Goal: Task Accomplishment & Management: Manage account settings

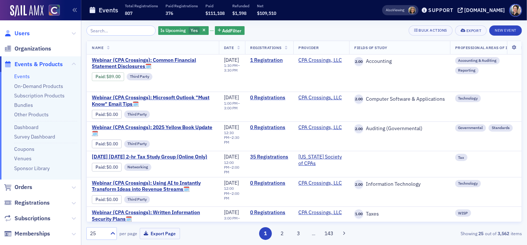
click at [22, 31] on span "Users" at bounding box center [22, 33] width 15 height 8
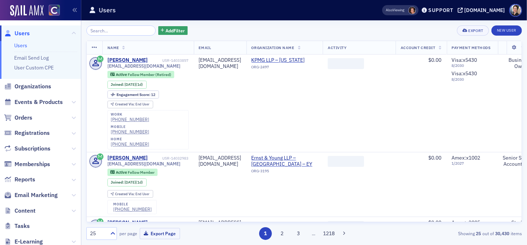
click at [125, 31] on input "search" at bounding box center [120, 30] width 69 height 10
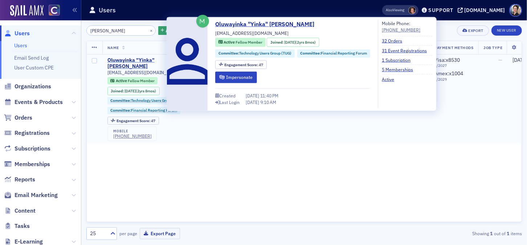
type input "Yinka Ayeni"
click at [138, 61] on div "Oluwayinka "Yinka" Ayeni" at bounding box center [137, 63] width 60 height 13
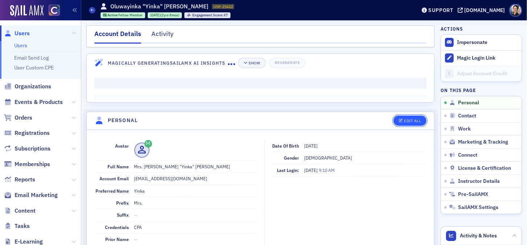
click at [413, 119] on div "Edit All" at bounding box center [412, 121] width 17 height 4
select select "US"
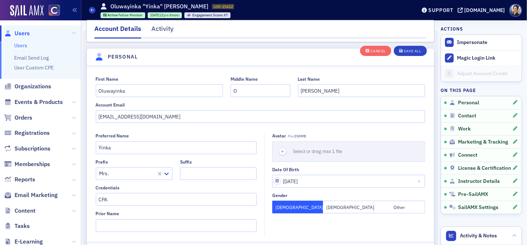
scroll to position [84, 0]
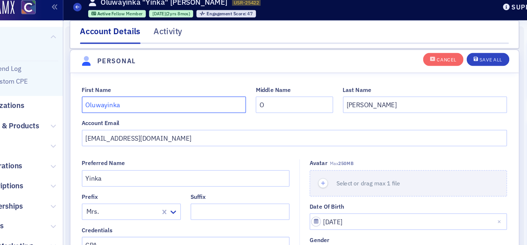
drag, startPoint x: 129, startPoint y: 84, endPoint x: 94, endPoint y: 85, distance: 34.9
click at [94, 85] on div "First Name Oluwayinka Middle Name O Last Name Ayeni Account Email ayeni_yinka@l…" at bounding box center [261, 94] width 348 height 47
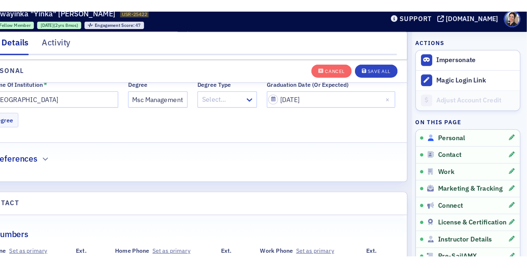
scroll to position [297, 0]
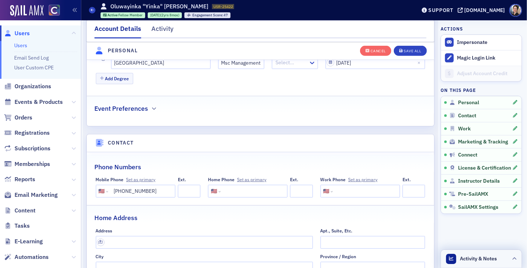
click at [482, 244] on span "Activity & Notes" at bounding box center [478, 259] width 37 height 8
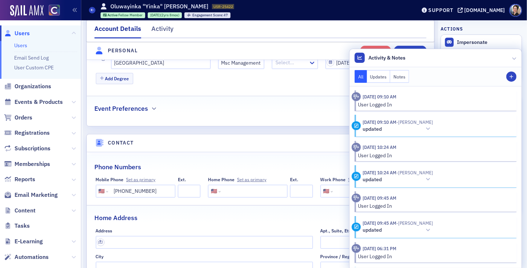
click at [398, 78] on button "Notes" at bounding box center [399, 76] width 19 height 13
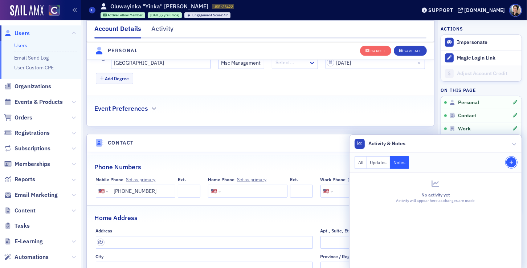
click at [512, 162] on icon "button" at bounding box center [511, 163] width 4 height 4
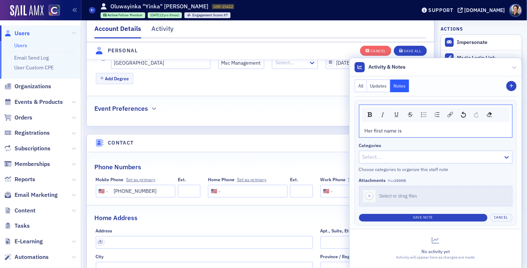
click at [415, 134] on div "Her first name is" at bounding box center [436, 131] width 142 height 8
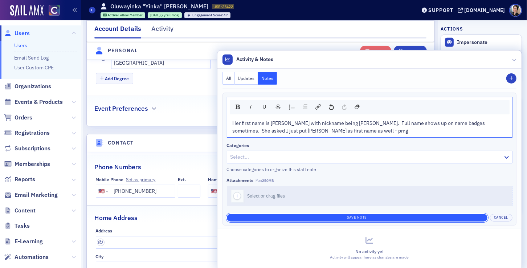
click at [366, 216] on button "Save Note" at bounding box center [357, 218] width 261 height 8
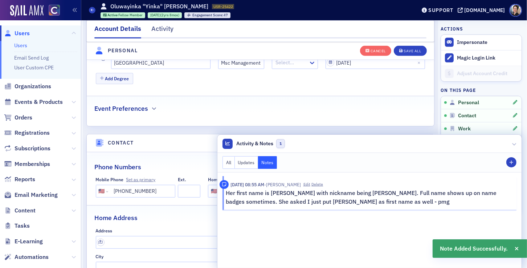
click at [273, 99] on div "Event Preferences" at bounding box center [260, 104] width 332 height 17
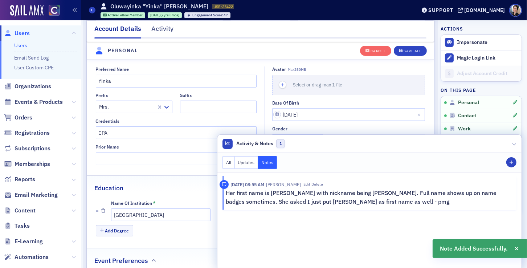
scroll to position [141, 0]
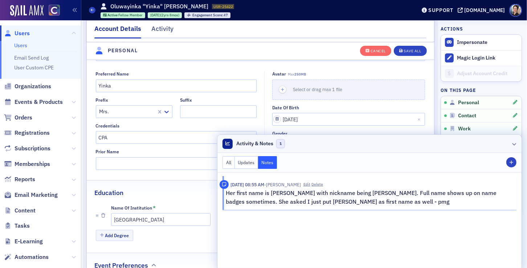
click at [515, 143] on icon at bounding box center [514, 144] width 4 height 4
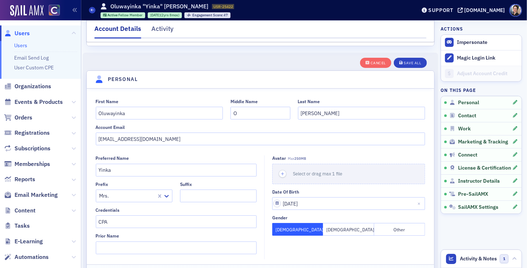
scroll to position [57, 0]
drag, startPoint x: 130, startPoint y: 113, endPoint x: 91, endPoint y: 109, distance: 39.4
click at [91, 109] on div "First Name Oluwayinka Middle Name O Last Name Ayeni Account Email ayeni_yinka@l…" at bounding box center [261, 121] width 348 height 47
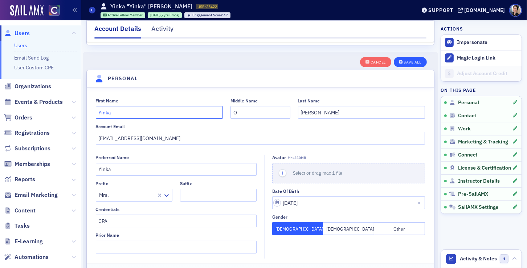
type input "Yinka"
click at [414, 61] on div "Save All" at bounding box center [412, 62] width 17 height 4
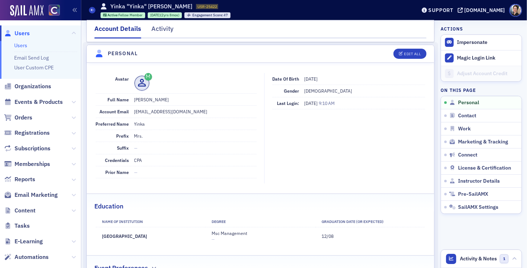
scroll to position [73, 0]
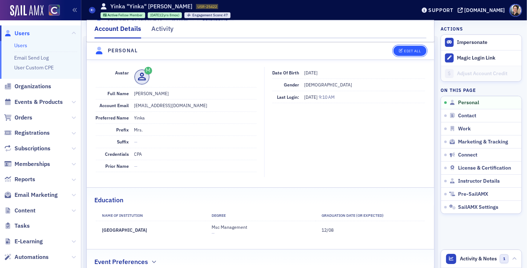
click at [415, 49] on div "Edit All" at bounding box center [412, 51] width 17 height 4
select select "US"
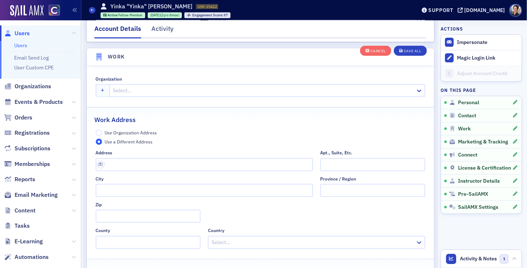
scroll to position [602, 0]
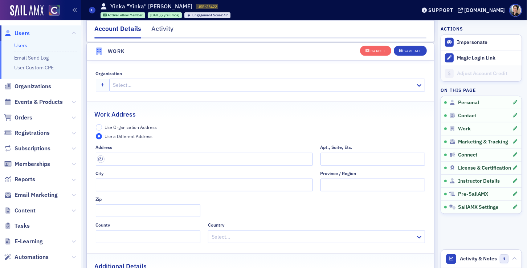
click at [158, 83] on div at bounding box center [263, 85] width 303 height 9
click at [130, 81] on div at bounding box center [263, 85] width 303 height 9
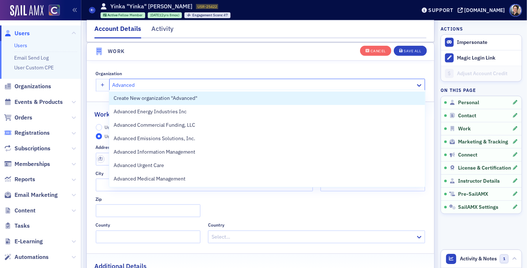
type input "Advanced"
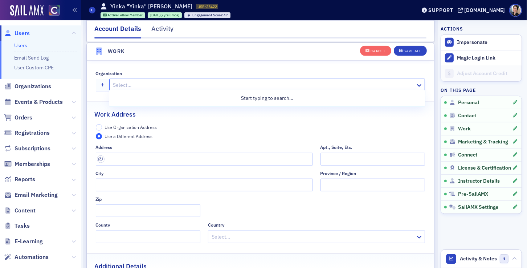
click at [186, 81] on div at bounding box center [263, 85] width 303 height 9
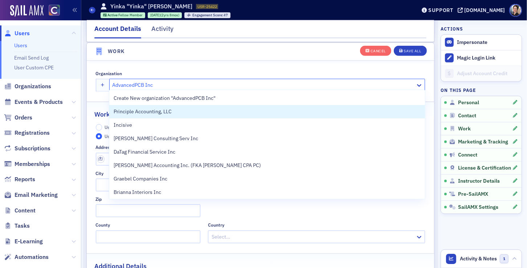
type input "AdvancedPCB Inc"
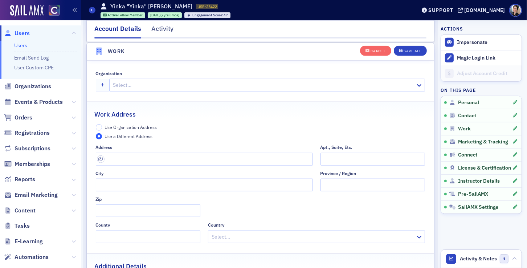
click at [95, 92] on fieldset "Organization Select…" at bounding box center [261, 79] width 348 height 33
click at [116, 154] on input "text" at bounding box center [204, 159] width 217 height 13
click at [259, 124] on div "Use Organization Address Use a Different Address" at bounding box center [261, 131] width 330 height 15
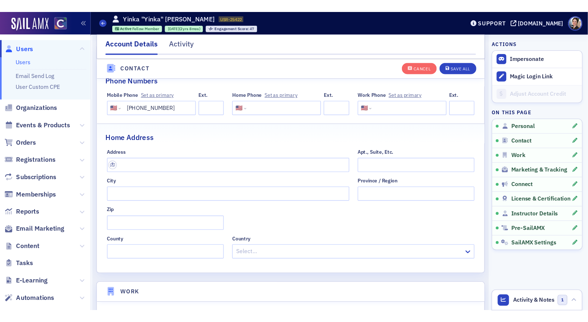
scroll to position [400, 0]
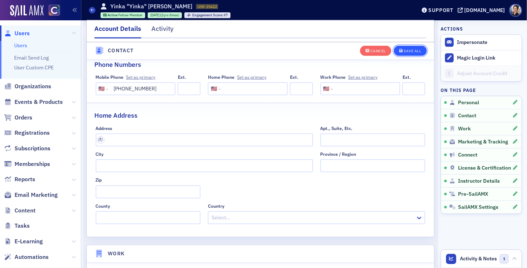
click at [414, 51] on div "Save All" at bounding box center [412, 51] width 17 height 4
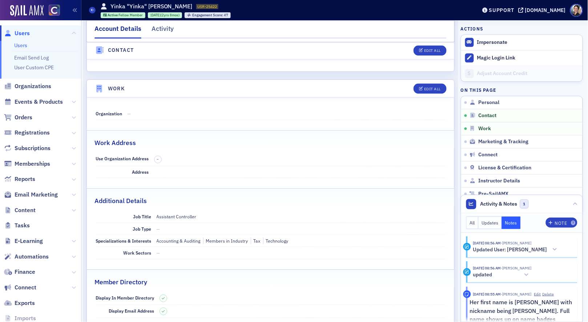
click at [27, 33] on span "Users" at bounding box center [22, 33] width 15 height 8
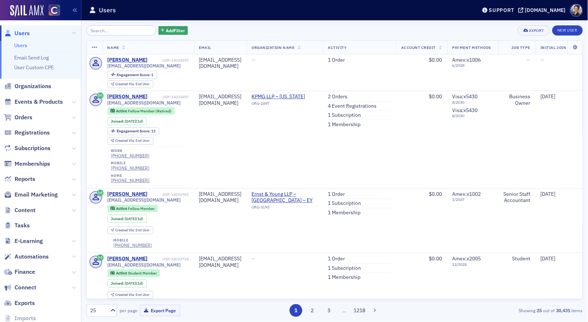
click at [112, 30] on input "search" at bounding box center [120, 30] width 69 height 10
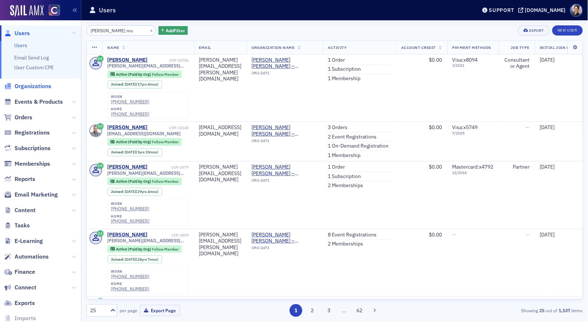
type input "plante mo"
click at [37, 85] on span "Organizations" at bounding box center [33, 86] width 37 height 8
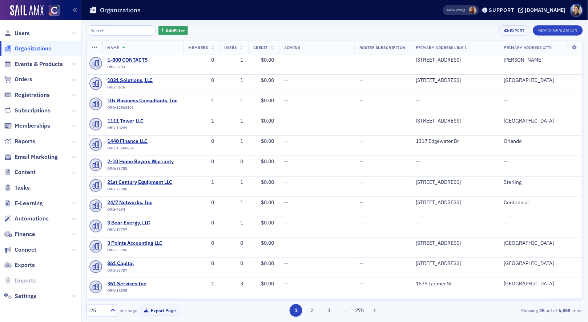
click at [122, 31] on input "search" at bounding box center [120, 30] width 69 height 10
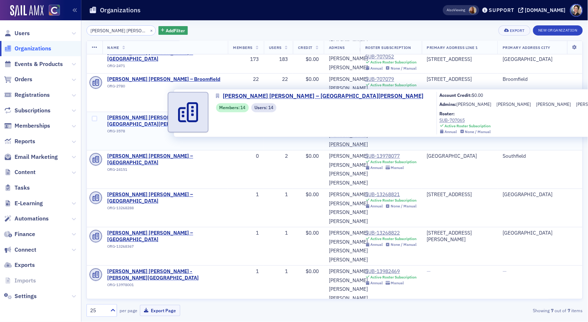
scroll to position [33, 0]
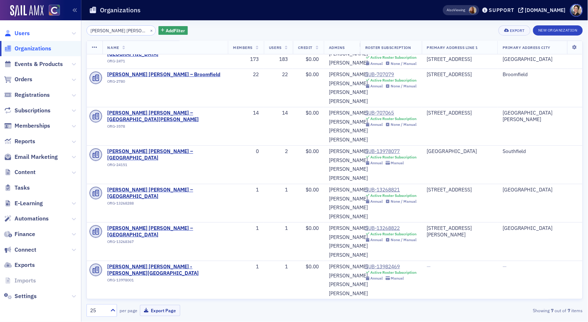
type input "plante moran"
click at [23, 33] on span "Users" at bounding box center [22, 33] width 15 height 8
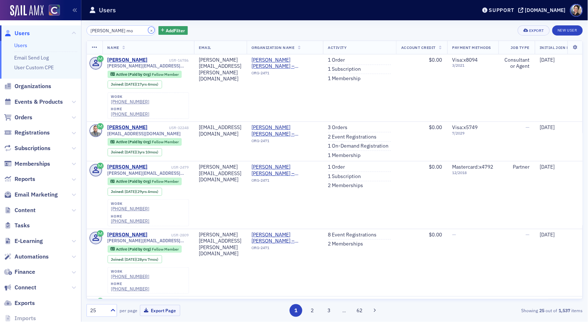
drag, startPoint x: 146, startPoint y: 29, endPoint x: 96, endPoint y: 31, distance: 50.1
click at [148, 30] on button "×" at bounding box center [151, 30] width 7 height 7
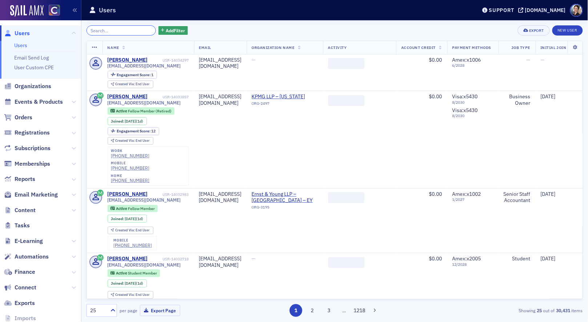
click at [117, 30] on input "search" at bounding box center [120, 30] width 69 height 10
click at [117, 31] on input "search" at bounding box center [120, 30] width 69 height 10
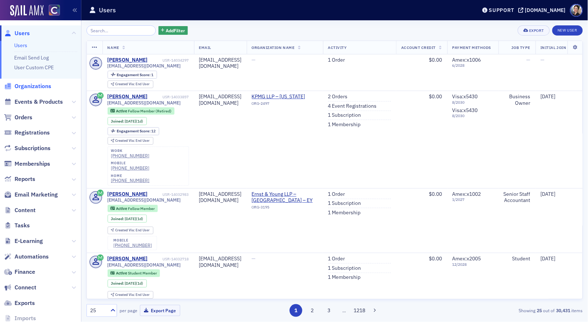
click at [36, 86] on span "Organizations" at bounding box center [33, 86] width 37 height 8
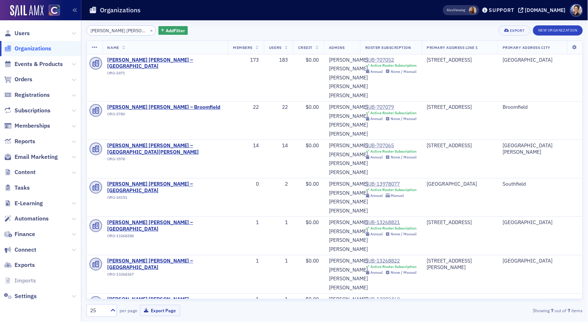
drag, startPoint x: 125, startPoint y: 31, endPoint x: 68, endPoint y: 27, distance: 57.5
click at [68, 27] on div "Users Organizations Events & Products Orders Registrations Subscriptions Member…" at bounding box center [294, 161] width 588 height 322
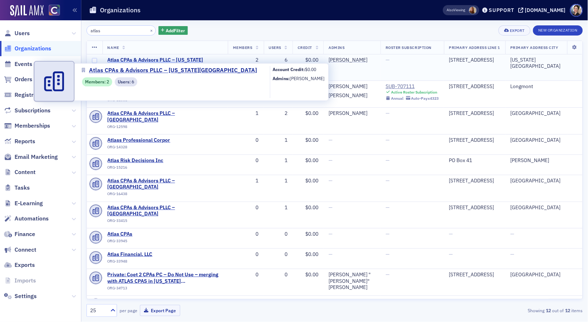
type input "atlas"
click at [191, 61] on span "Atlas CPAs & Advisors PLLC – Colorado Springs" at bounding box center [164, 63] width 115 height 13
select select "US"
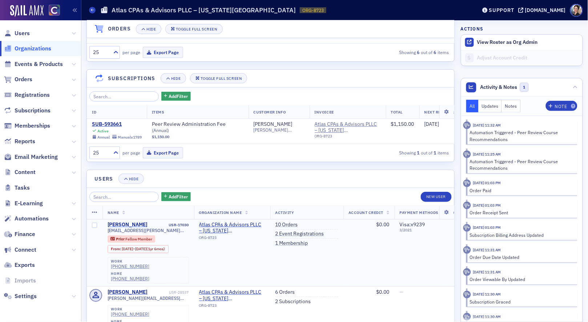
scroll to position [693, 0]
click at [285, 226] on link "10 Orders" at bounding box center [286, 226] width 23 height 7
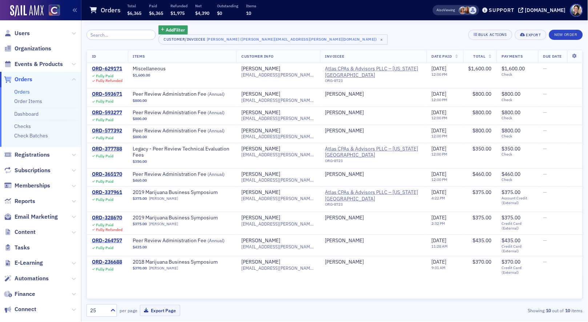
select select "US"
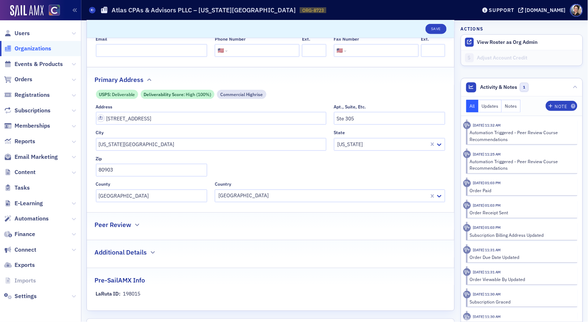
scroll to position [26, 0]
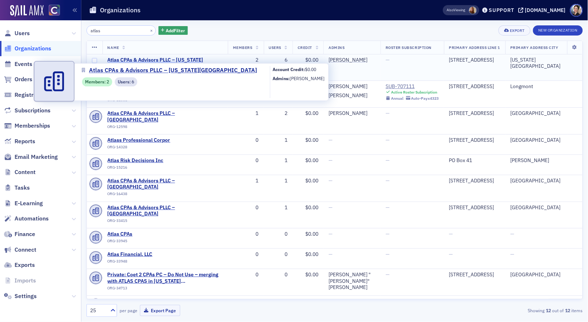
click at [190, 59] on span "Atlas CPAs & Advisors PLLC – Colorado Springs" at bounding box center [164, 63] width 115 height 13
select select "US"
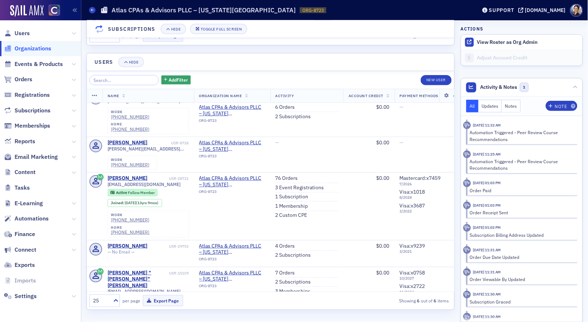
scroll to position [812, 0]
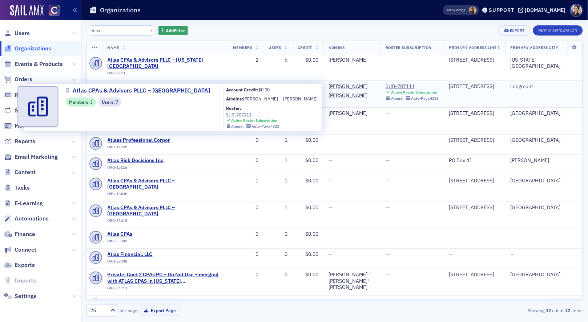
click at [166, 84] on span "Atlas CPAs & Advisors PLLC – Longmont" at bounding box center [164, 90] width 115 height 13
select select "US"
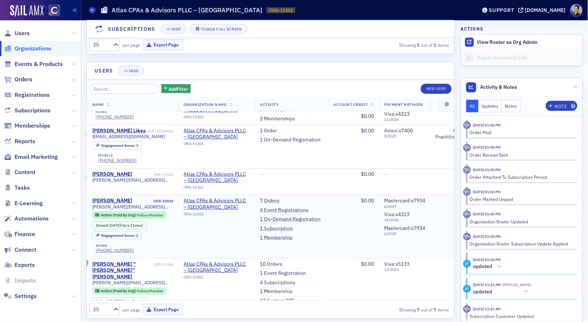
scroll to position [137, 15]
drag, startPoint x: 27, startPoint y: 34, endPoint x: 29, endPoint y: 2, distance: 31.7
click at [27, 34] on span "Users" at bounding box center [22, 33] width 15 height 8
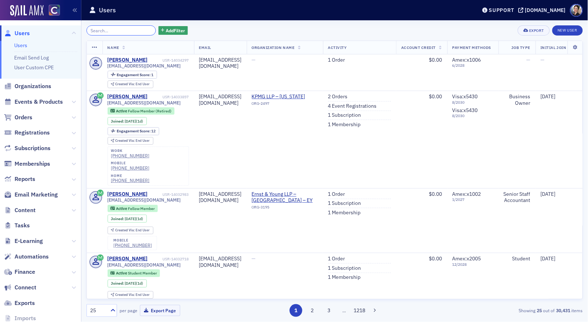
paste input "sandyadamscpa@comcast.net"
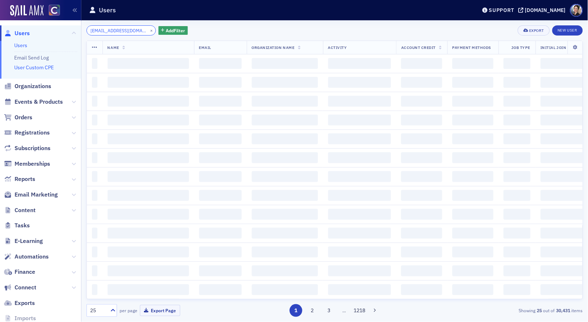
scroll to position [0, 10]
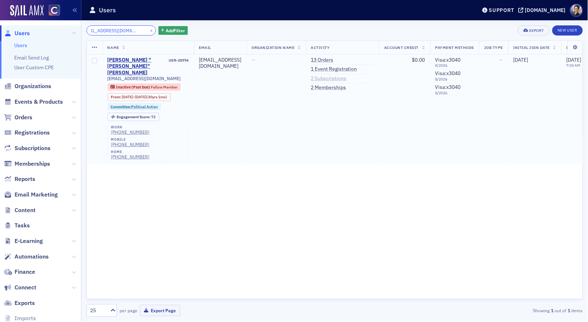
type input "sandyadamscpa@comcast.net"
drag, startPoint x: 357, startPoint y: 79, endPoint x: 245, endPoint y: 78, distance: 111.5
click at [346, 79] on link "2 Subscriptions" at bounding box center [329, 79] width 36 height 7
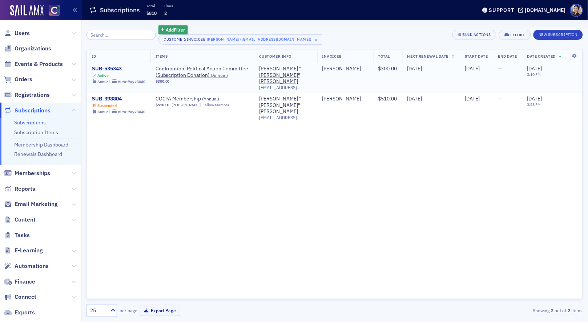
click at [101, 67] on div "SUB-535343" at bounding box center [118, 69] width 53 height 7
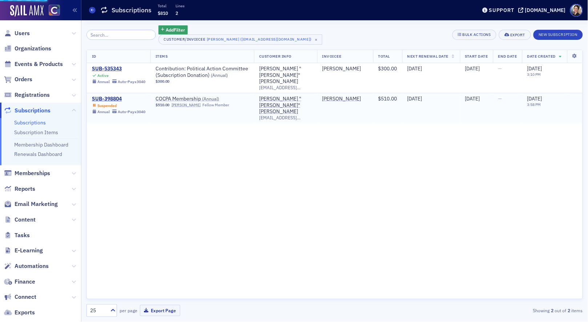
scroll to position [0, 1]
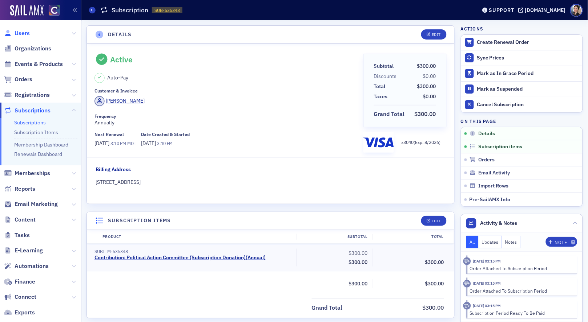
click at [19, 33] on span "Users" at bounding box center [22, 33] width 15 height 8
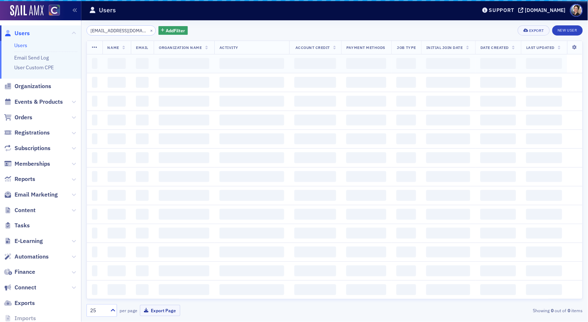
scroll to position [0, 10]
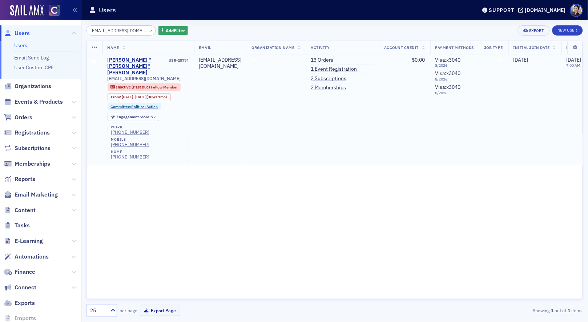
drag, startPoint x: 352, startPoint y: 62, endPoint x: 237, endPoint y: 63, distance: 115.5
click at [333, 62] on link "13 Orders" at bounding box center [322, 60] width 23 height 7
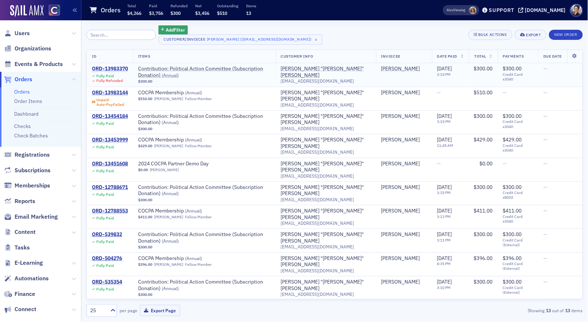
click at [117, 69] on div "ORD-13983370" at bounding box center [110, 69] width 36 height 7
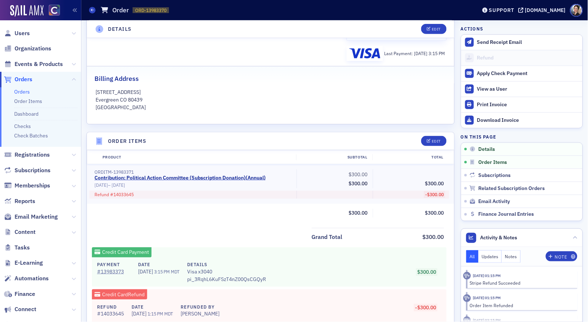
scroll to position [220, 0]
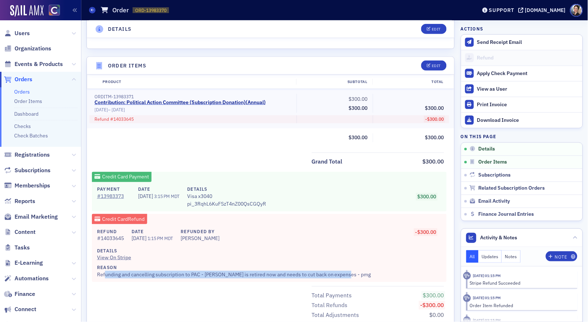
drag, startPoint x: 146, startPoint y: 278, endPoint x: 326, endPoint y: 274, distance: 179.4
click at [352, 244] on div "Refund # 14033645 Date 9/22/2025 1:15 PM MDT Refunded By Pamela Galey-Coleman D…" at bounding box center [269, 253] width 354 height 58
drag, startPoint x: 23, startPoint y: 34, endPoint x: 19, endPoint y: 32, distance: 5.0
click at [23, 34] on span "Users" at bounding box center [22, 33] width 15 height 8
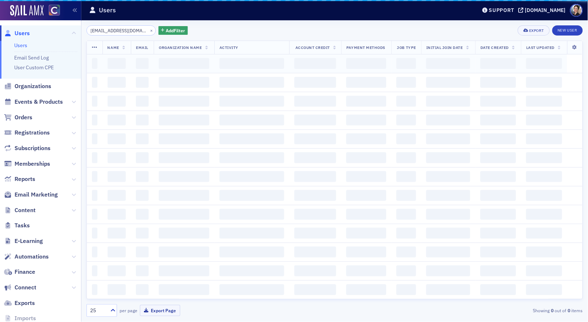
scroll to position [0, 10]
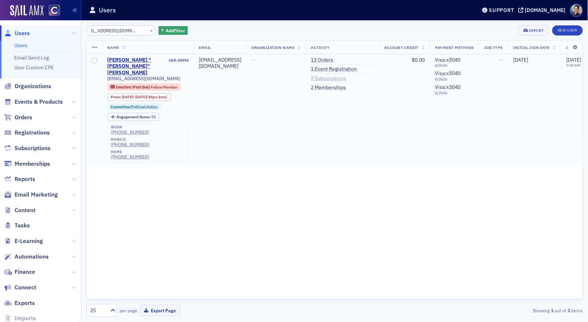
click at [346, 79] on link "2 Subscriptions" at bounding box center [329, 79] width 36 height 7
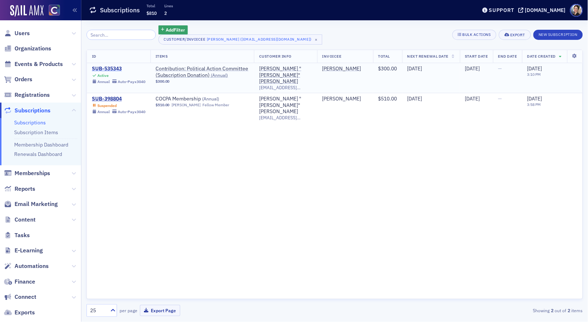
click at [112, 67] on div "SUB-535343" at bounding box center [118, 69] width 53 height 7
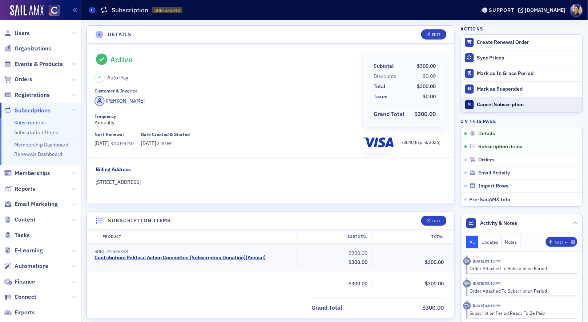
click at [500, 103] on div "Cancel Subscription" at bounding box center [528, 105] width 102 height 7
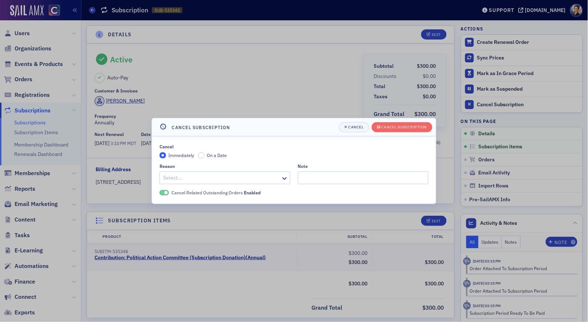
click at [200, 177] on div at bounding box center [221, 178] width 118 height 9
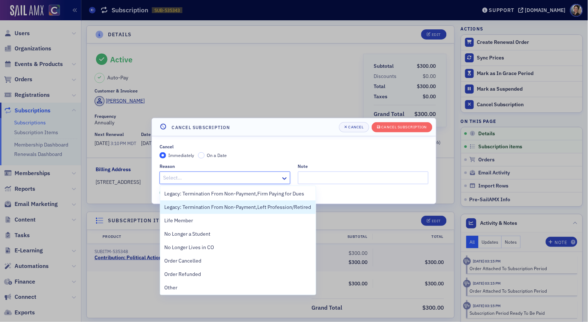
scroll to position [207, 0]
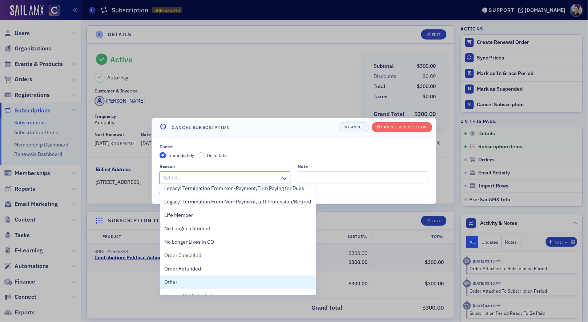
click at [173, 244] on span "Other" at bounding box center [171, 283] width 13 height 8
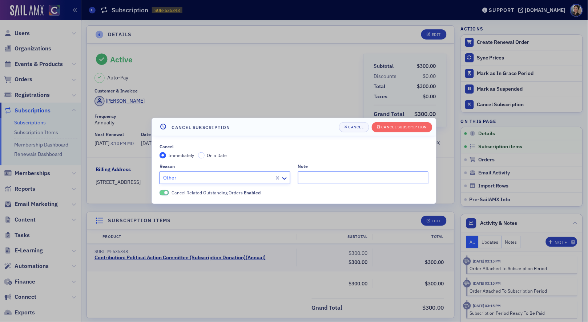
click at [320, 176] on input "Note" at bounding box center [363, 178] width 131 height 13
paste input "unding and cancelling subscription to PAC - Sandy is retired now and needs to c…"
type input "unding and cancelling subscription to PAC - Sandy is retired now and needs to c…"
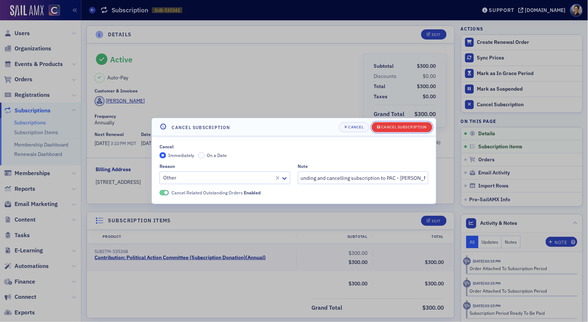
click at [396, 127] on div "Cancel Subscription" at bounding box center [403, 127] width 45 height 4
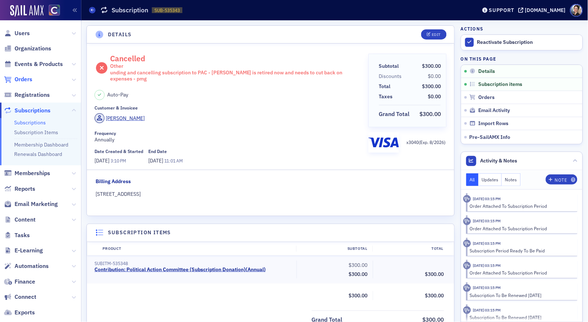
click at [25, 80] on span "Orders" at bounding box center [24, 80] width 18 height 8
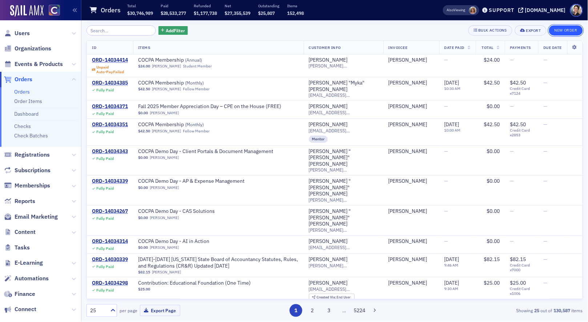
click at [564, 31] on button "New Order" at bounding box center [566, 30] width 34 height 10
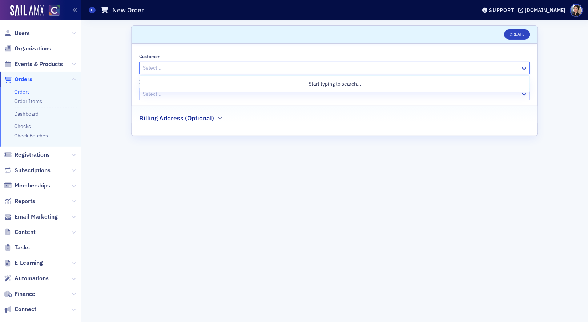
click at [182, 69] on div at bounding box center [331, 68] width 378 height 9
type input "a"
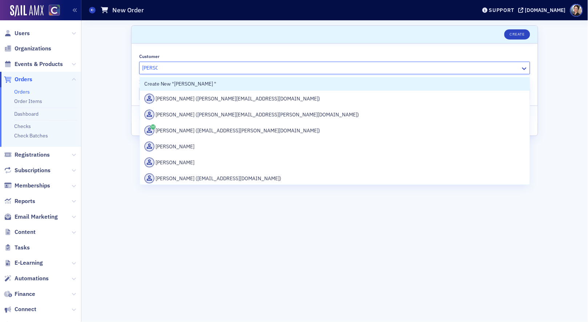
type input "sandy"
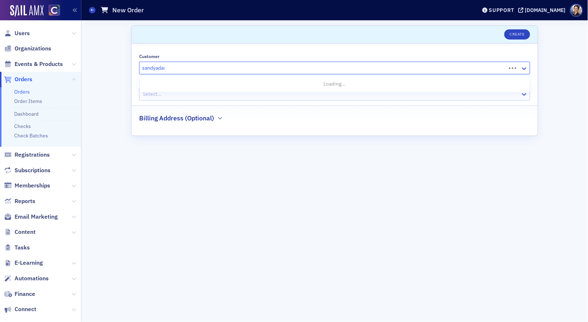
type input "sandyadams"
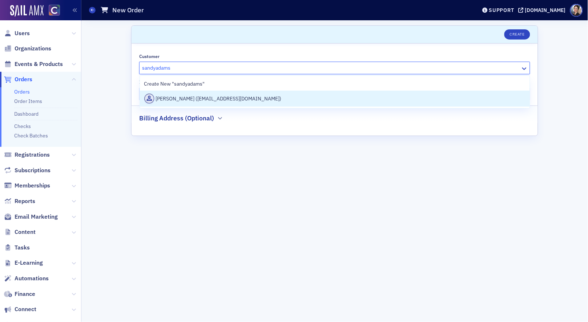
click at [194, 98] on div "Sandy Adams (sandyadamscpa@comcast.net)" at bounding box center [334, 99] width 381 height 10
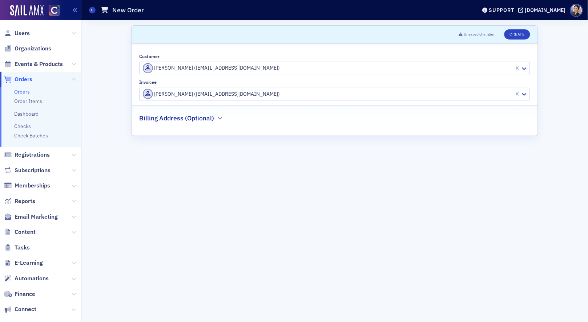
drag, startPoint x: 198, startPoint y: 119, endPoint x: 189, endPoint y: 119, distance: 8.4
click at [198, 119] on h2 "Billing Address (Optional)" at bounding box center [176, 118] width 75 height 9
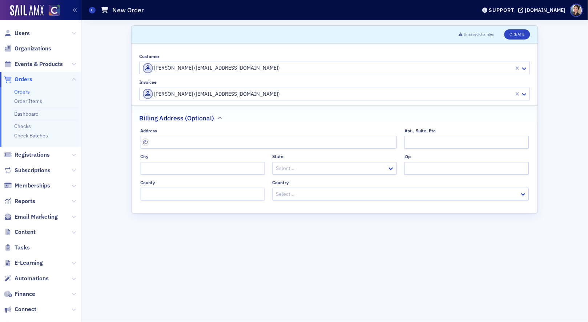
click at [206, 118] on h2 "Billing Address (Optional)" at bounding box center [176, 118] width 75 height 9
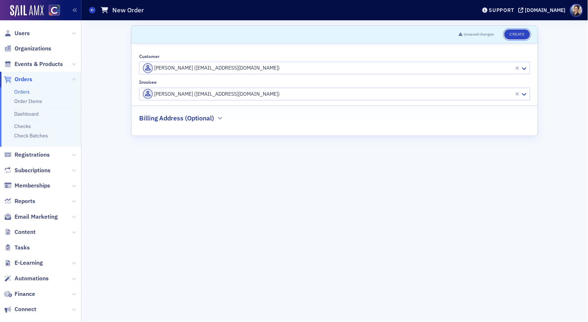
drag, startPoint x: 521, startPoint y: 35, endPoint x: 434, endPoint y: 30, distance: 87.3
click at [520, 35] on button "Create" at bounding box center [517, 34] width 26 height 10
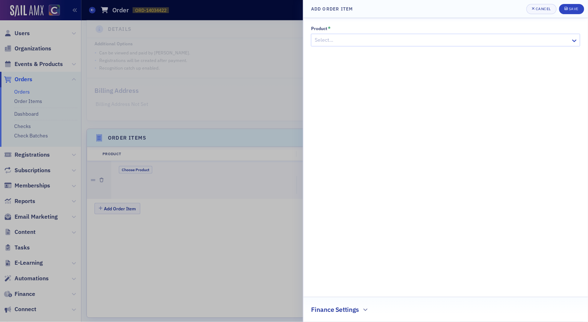
scroll to position [161, 0]
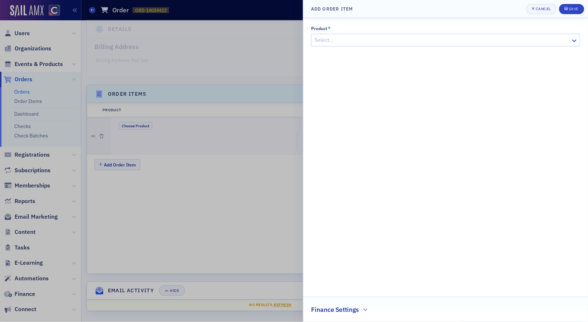
click at [350, 40] on div at bounding box center [442, 40] width 256 height 9
type input "member"
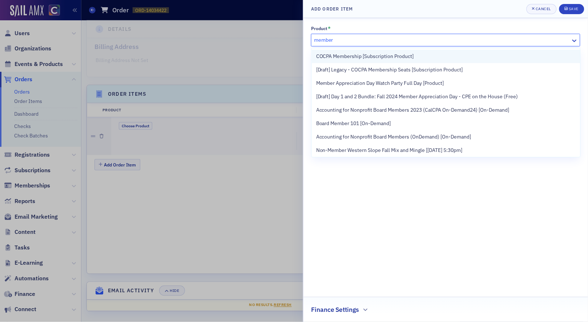
click at [362, 57] on span "COCPA Membership [Subscription Product]" at bounding box center [365, 57] width 98 height 8
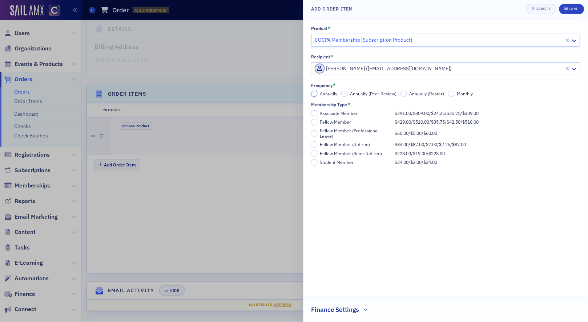
click at [313, 94] on input "Annually" at bounding box center [314, 94] width 7 height 7
click at [315, 146] on input "Fellow Member (Retired) $84.00 / $87.00 / $7.00 / $7.25 / $87.00" at bounding box center [314, 145] width 7 height 7
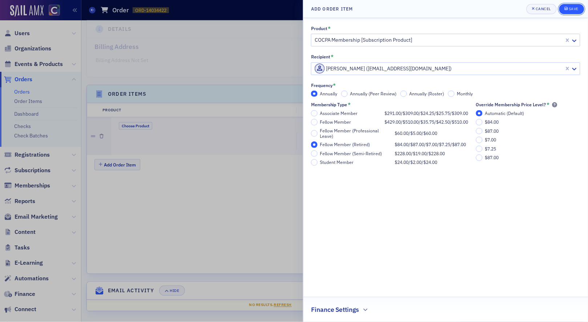
click at [573, 7] on div "Save" at bounding box center [573, 9] width 10 height 4
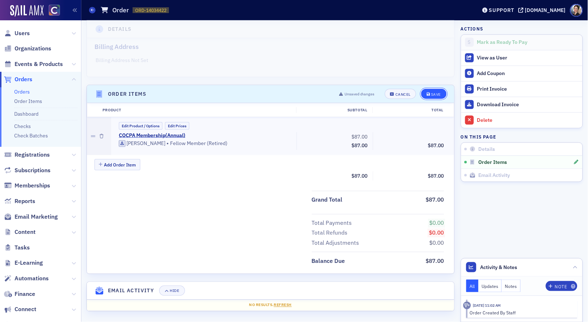
click at [437, 93] on div "Save" at bounding box center [436, 95] width 10 height 4
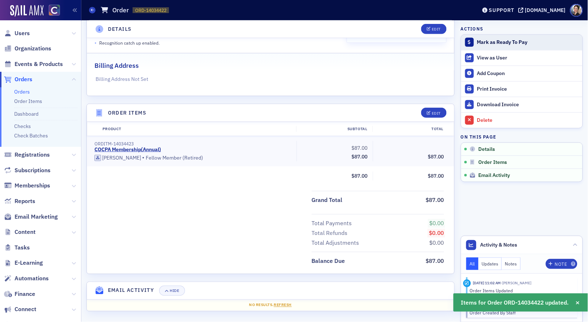
scroll to position [137, 0]
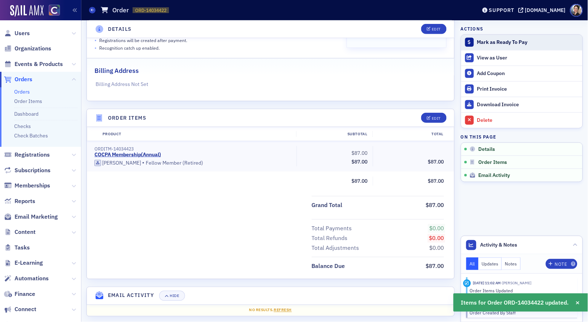
click at [506, 41] on div "Mark as Ready To Pay" at bounding box center [528, 42] width 102 height 7
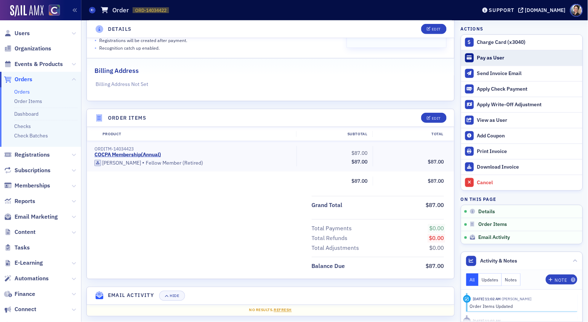
click at [492, 59] on div "Pay as User" at bounding box center [528, 58] width 102 height 7
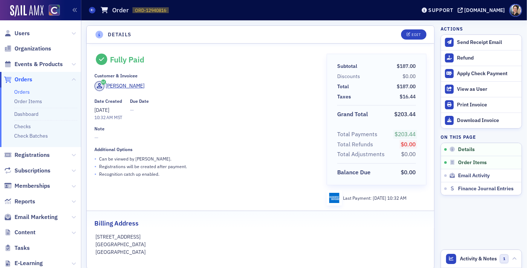
scroll to position [184, 0]
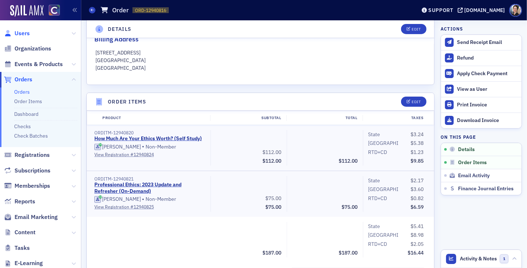
click at [29, 32] on span "Users" at bounding box center [22, 33] width 15 height 8
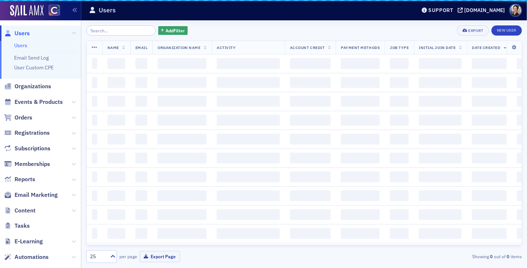
click at [113, 31] on input "search" at bounding box center [120, 30] width 69 height 10
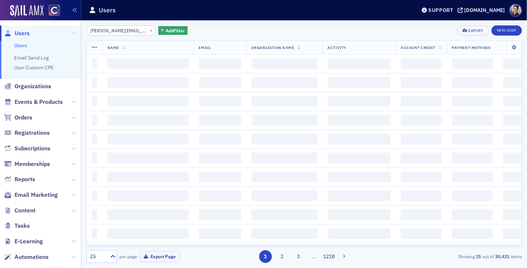
scroll to position [0, 12]
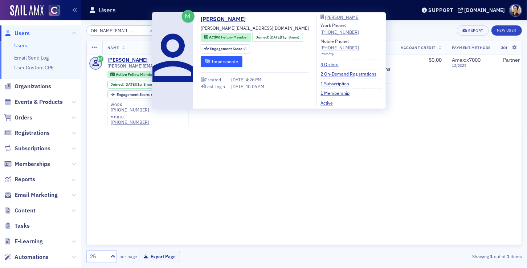
type input "[PERSON_NAME][EMAIL_ADDRESS][DOMAIN_NAME]"
click at [228, 59] on button "Impersonate" at bounding box center [222, 61] width 42 height 11
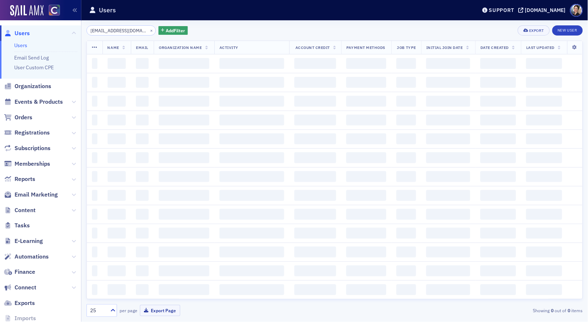
scroll to position [0, 10]
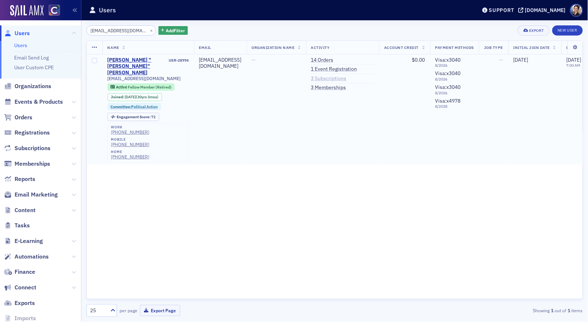
click at [346, 77] on link "3 Subscriptions" at bounding box center [329, 79] width 36 height 7
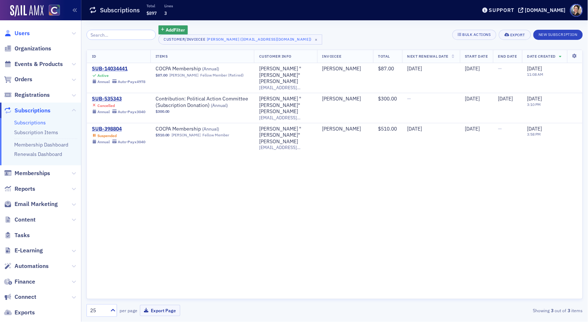
click at [24, 33] on span "Users" at bounding box center [22, 33] width 15 height 8
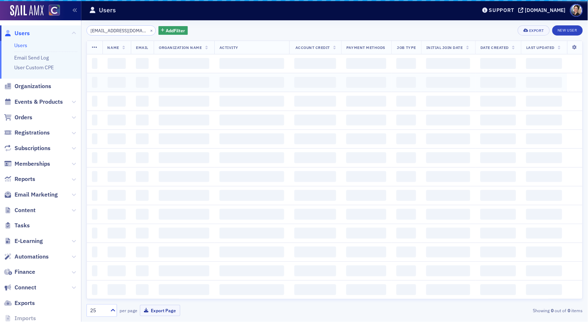
scroll to position [0, 10]
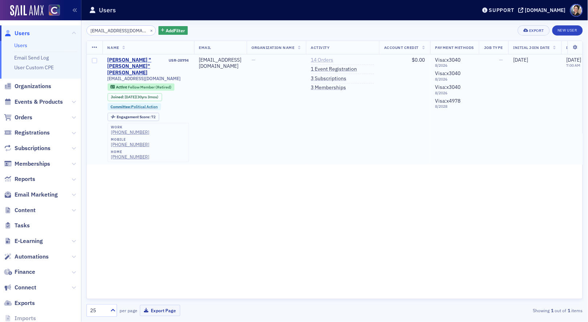
click at [333, 60] on link "14 Orders" at bounding box center [322, 60] width 23 height 7
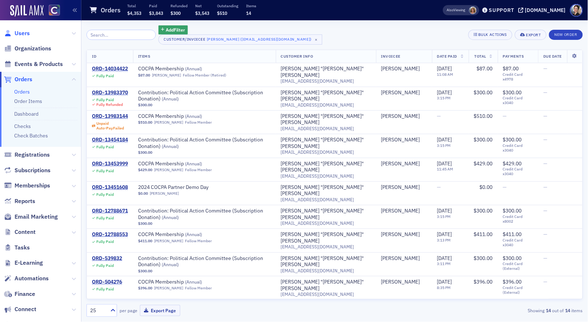
click at [19, 31] on span "Users" at bounding box center [22, 33] width 15 height 8
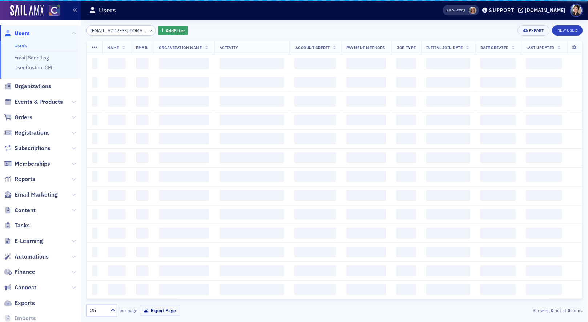
scroll to position [0, 10]
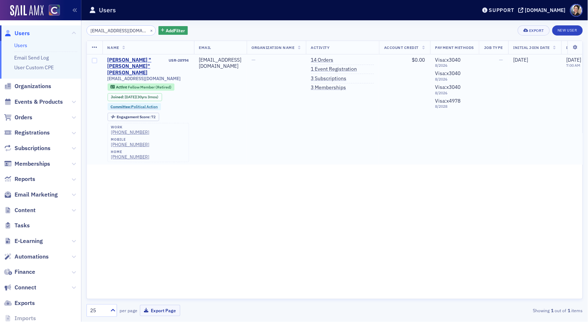
drag, startPoint x: 364, startPoint y: 161, endPoint x: 287, endPoint y: 132, distance: 82.0
click at [364, 160] on div "Name Email Organization Name Activity Account Credit Payment Methods Job Type I…" at bounding box center [334, 170] width 496 height 259
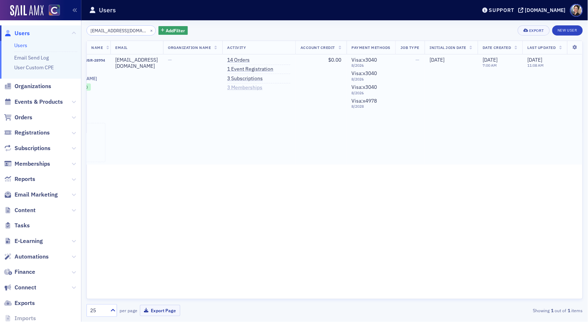
scroll to position [0, 108]
drag, startPoint x: 244, startPoint y: 77, endPoint x: 207, endPoint y: 78, distance: 36.7
click at [244, 77] on link "3 Subscriptions" at bounding box center [245, 79] width 36 height 7
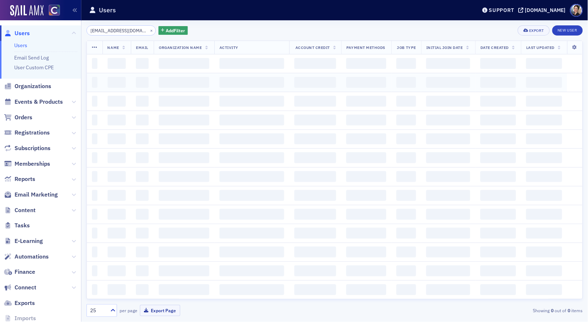
scroll to position [0, 10]
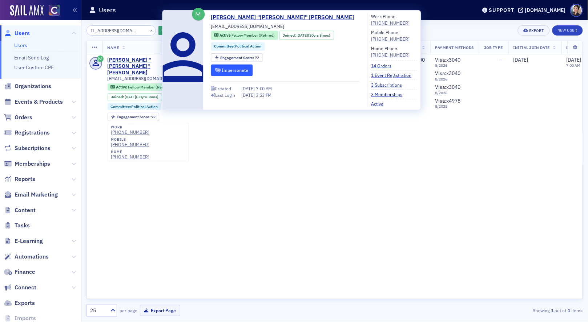
click at [235, 70] on button "Impersonate" at bounding box center [232, 70] width 42 height 11
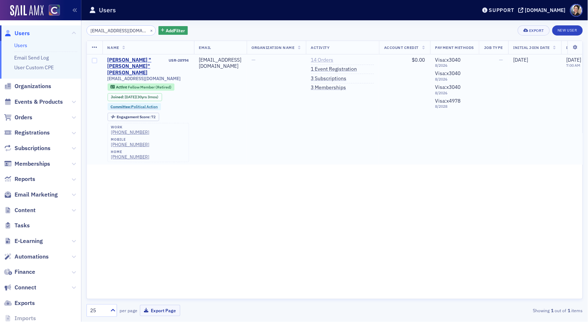
click at [333, 60] on link "14 Orders" at bounding box center [322, 60] width 23 height 7
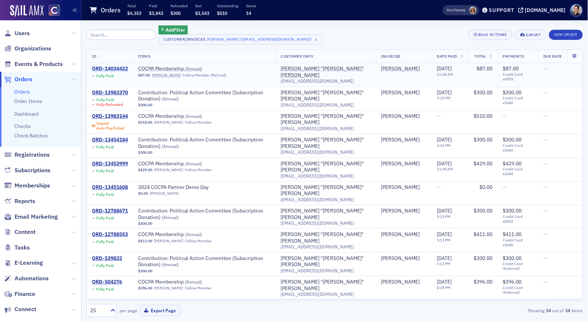
click at [114, 69] on div "ORD-14034422" at bounding box center [110, 69] width 36 height 7
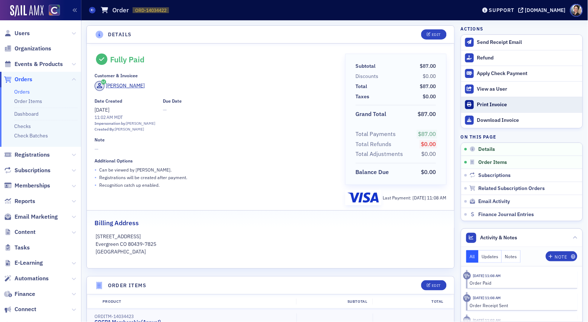
click at [494, 103] on div "Print Invoice" at bounding box center [528, 105] width 102 height 7
